Goal: Transaction & Acquisition: Book appointment/travel/reservation

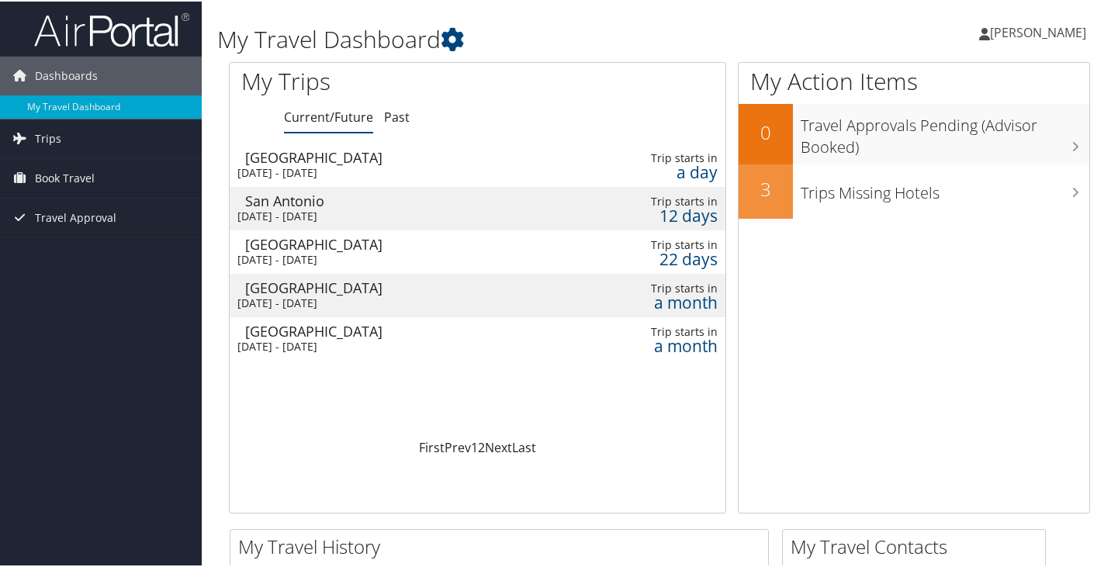
click at [273, 162] on div "[GEOGRAPHIC_DATA]" at bounding box center [405, 156] width 320 height 14
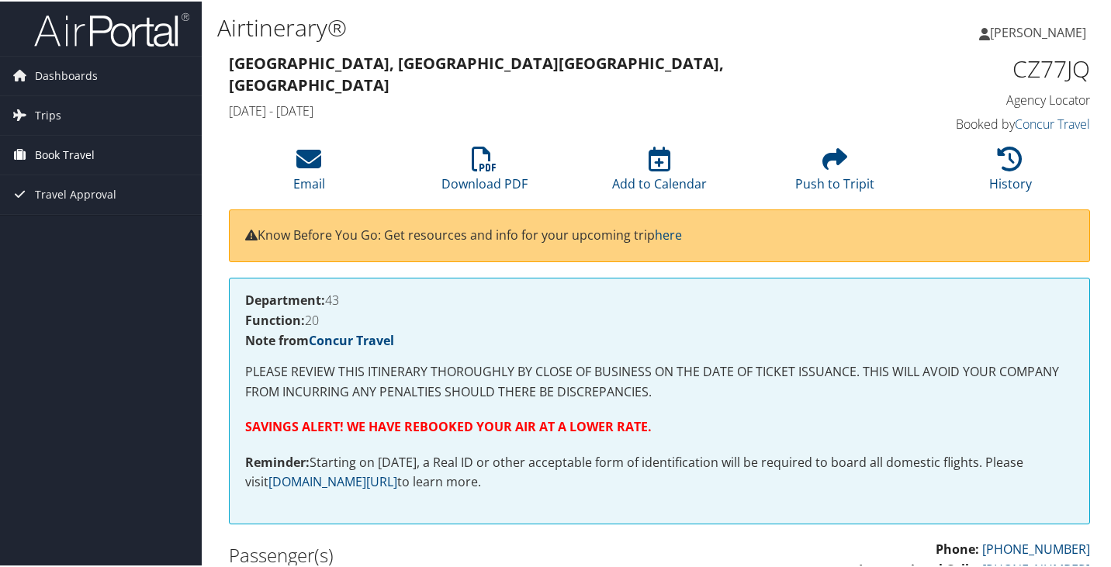
click at [54, 147] on span "Book Travel" at bounding box center [65, 153] width 60 height 39
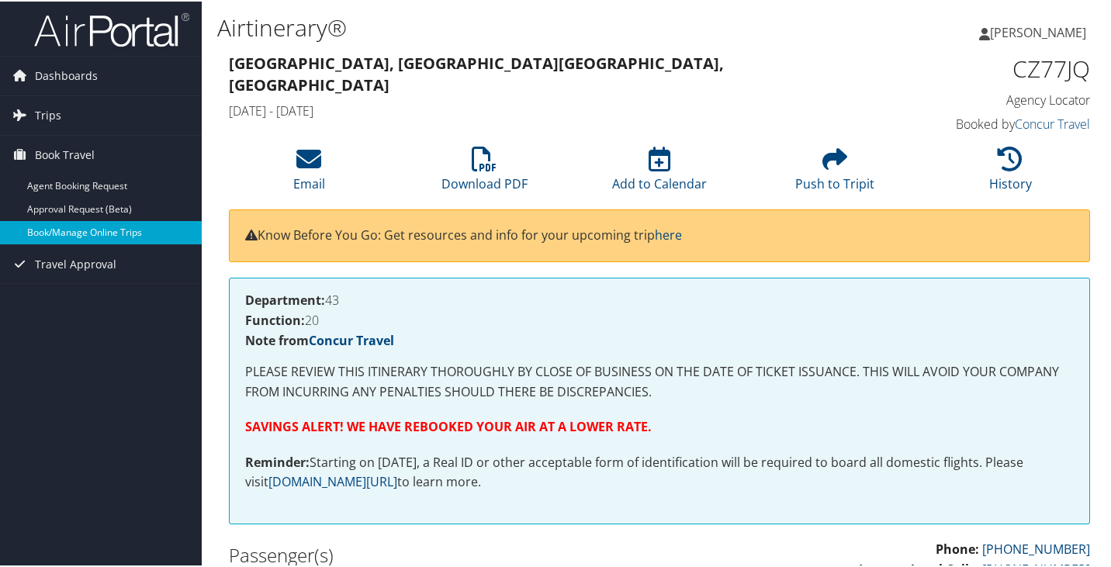
click at [78, 224] on link "Book/Manage Online Trips" at bounding box center [101, 231] width 202 height 23
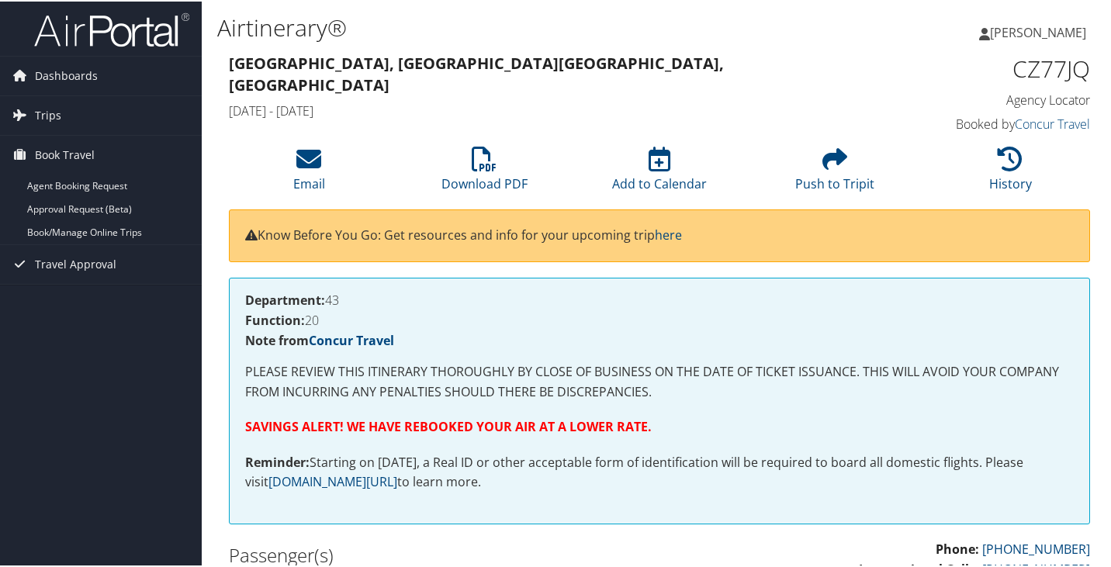
click at [1002, 32] on span "[PERSON_NAME]" at bounding box center [1038, 30] width 96 height 17
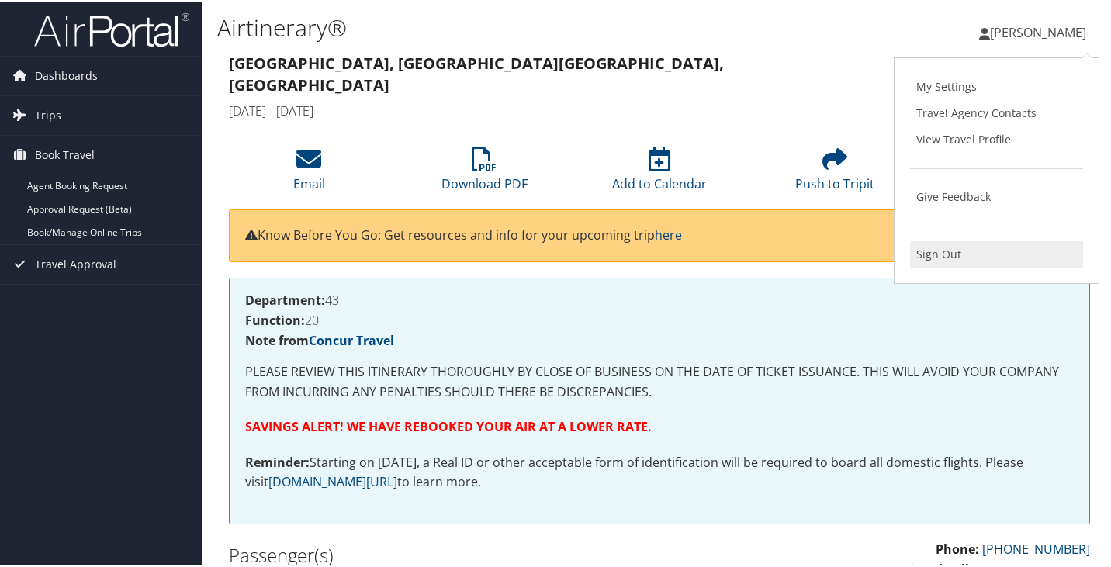
click at [944, 253] on link "Sign Out" at bounding box center [996, 253] width 173 height 26
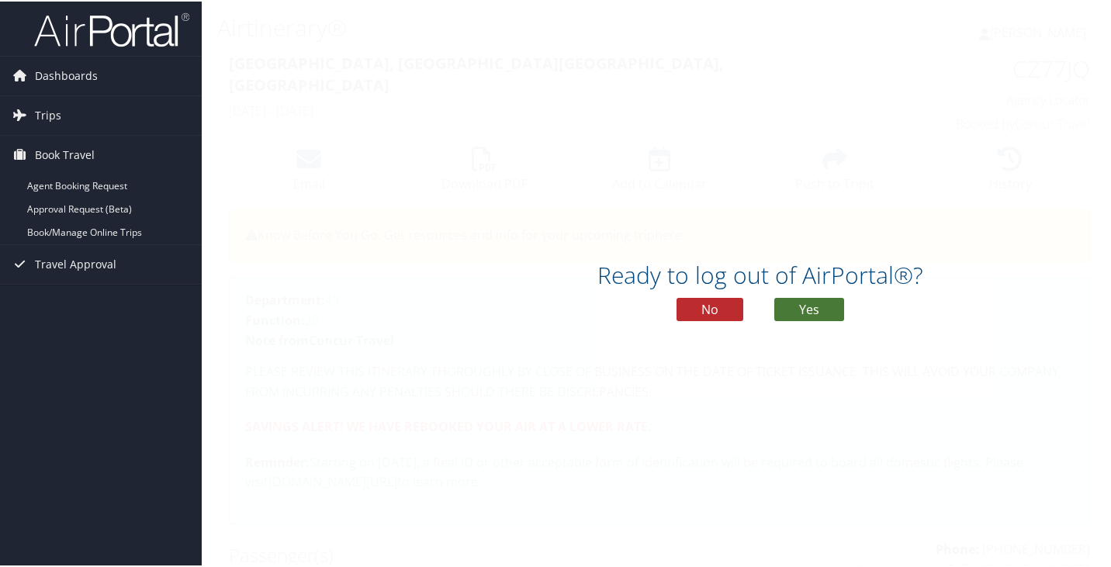
click at [806, 309] on button "Yes" at bounding box center [809, 307] width 70 height 23
